Goal: Transaction & Acquisition: Obtain resource

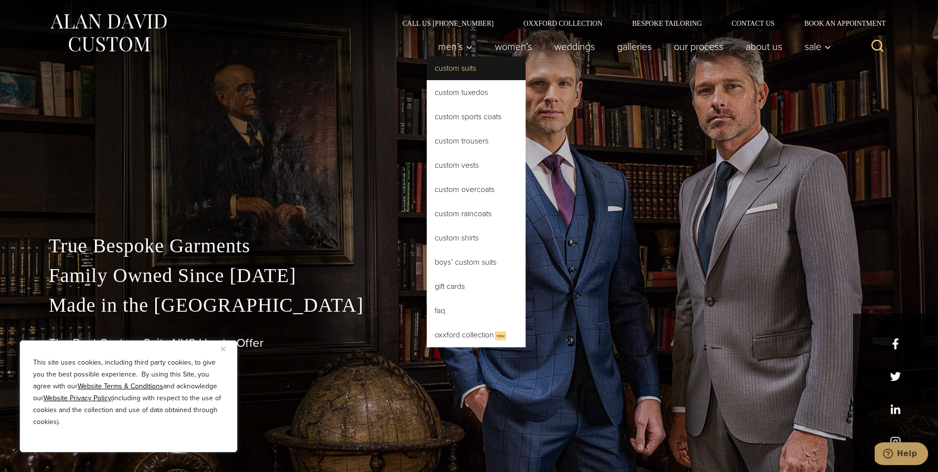
click at [459, 69] on link "Custom Suits" at bounding box center [476, 68] width 99 height 24
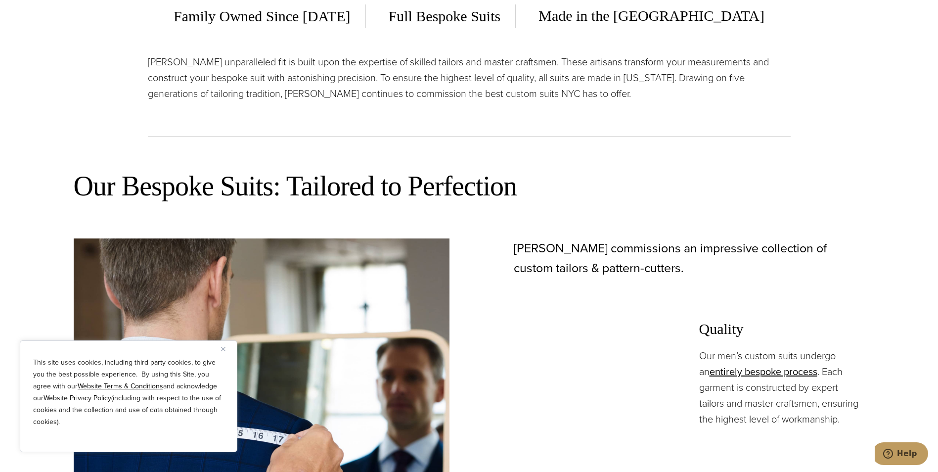
scroll to position [544, 0]
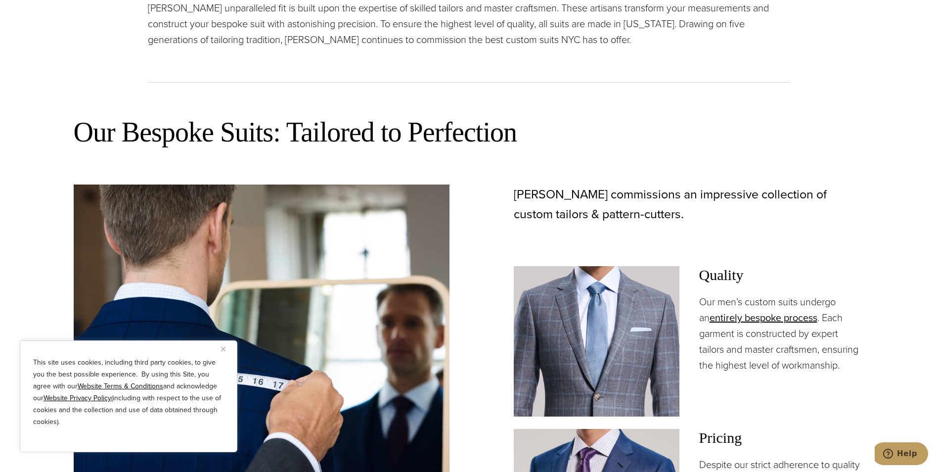
click at [225, 350] on img "Close" at bounding box center [223, 349] width 4 height 4
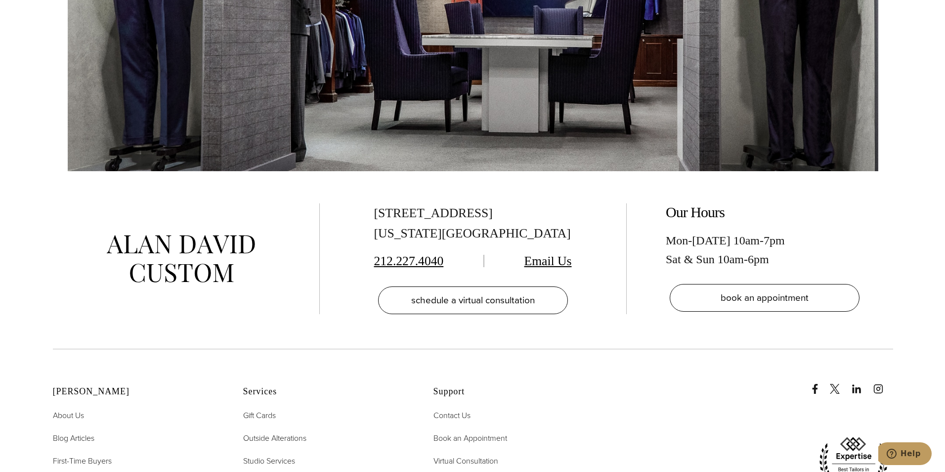
scroll to position [6092, 0]
